Goal: Find specific page/section: Find specific page/section

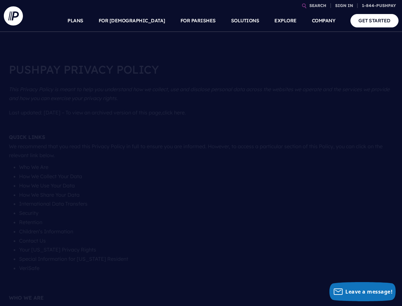
click at [201, 153] on section at bounding box center [201, 153] width 402 height 306
click at [318, 5] on link "SEARCH" at bounding box center [318, 5] width 22 height 11
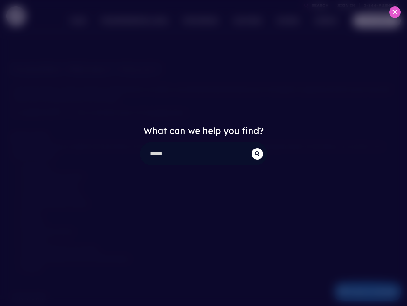
click at [344, 5] on div "What can we help you find?" at bounding box center [203, 153] width 407 height 306
click at [147, 21] on div "What can we help you find?" at bounding box center [203, 153] width 407 height 306
click at [198, 21] on div "What can we help you find?" at bounding box center [203, 153] width 407 height 306
click at [285, 21] on div "What can we help you find?" at bounding box center [203, 153] width 407 height 306
click at [324, 21] on div "What can we help you find?" at bounding box center [203, 153] width 407 height 306
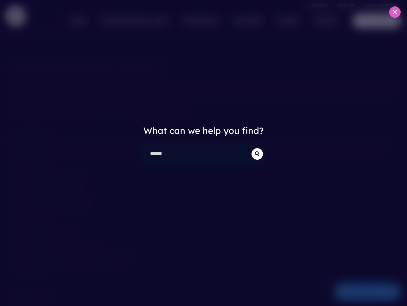
click at [362, 291] on div "What can we help you find?" at bounding box center [203, 153] width 407 height 306
